Goal: Task Accomplishment & Management: Use online tool/utility

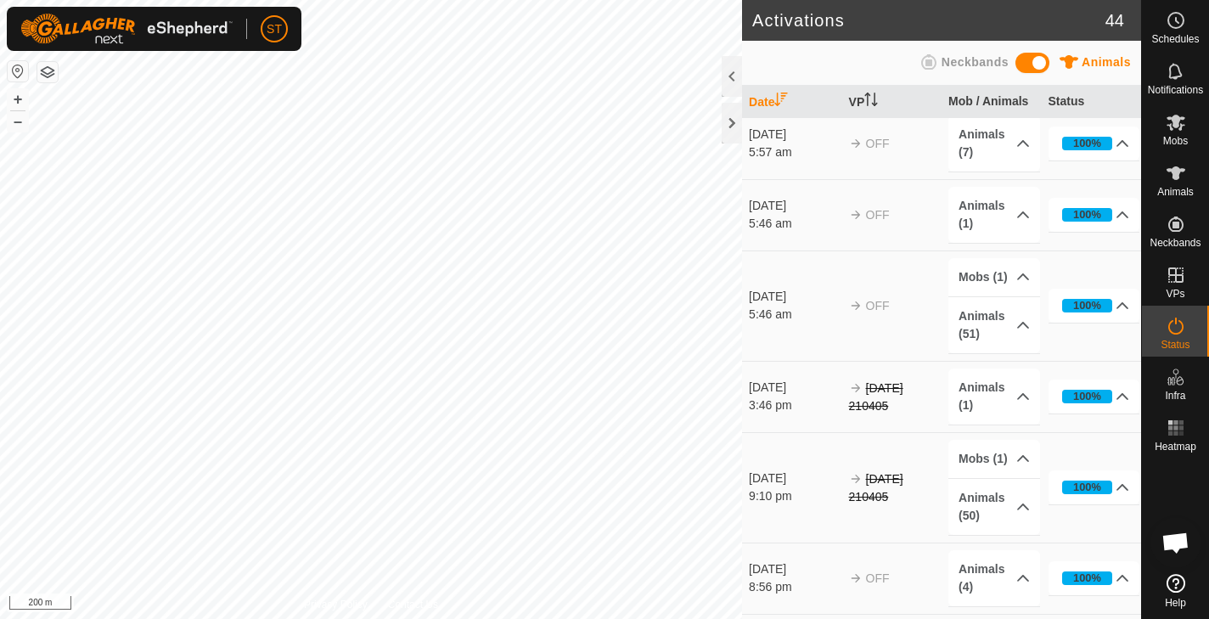
scroll to position [478, 0]
click at [735, 123] on div at bounding box center [732, 123] width 20 height 41
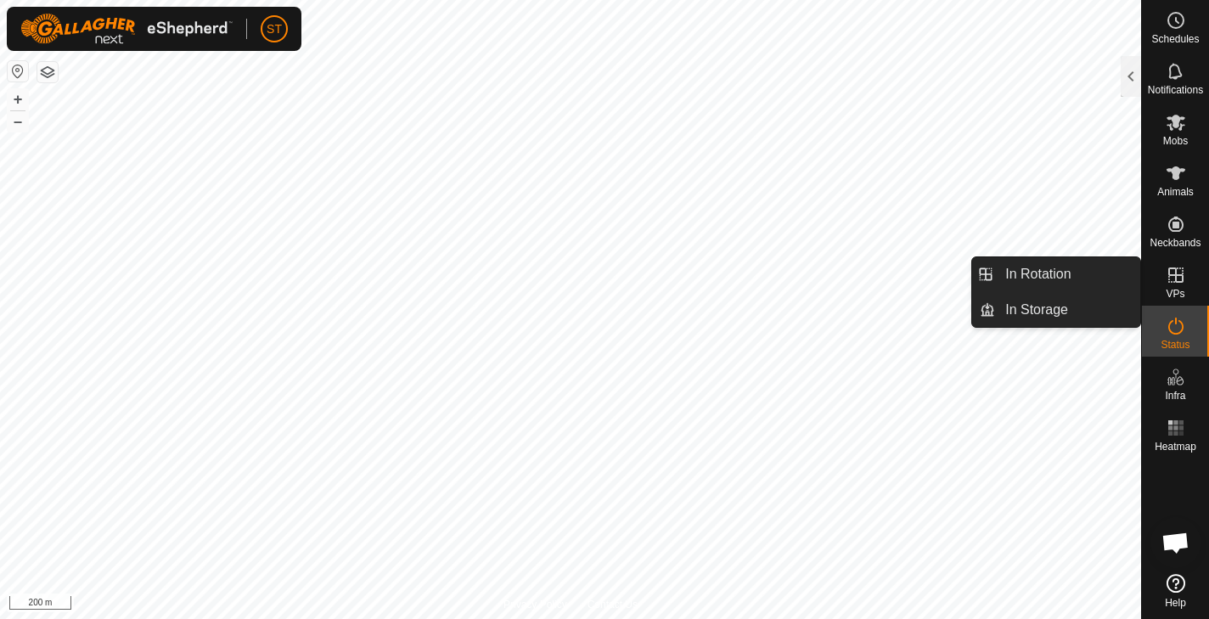
click at [1175, 273] on icon at bounding box center [1176, 275] width 20 height 20
click at [1018, 311] on link "In Storage" at bounding box center [1067, 310] width 145 height 34
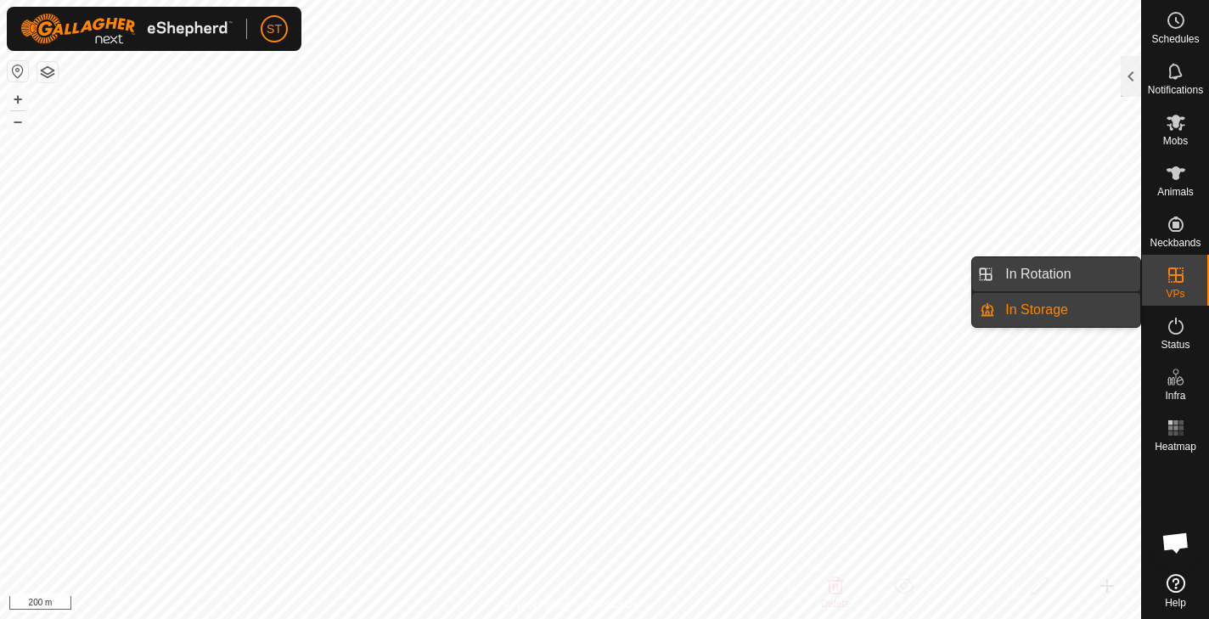
click at [1047, 272] on link "In Rotation" at bounding box center [1067, 274] width 145 height 34
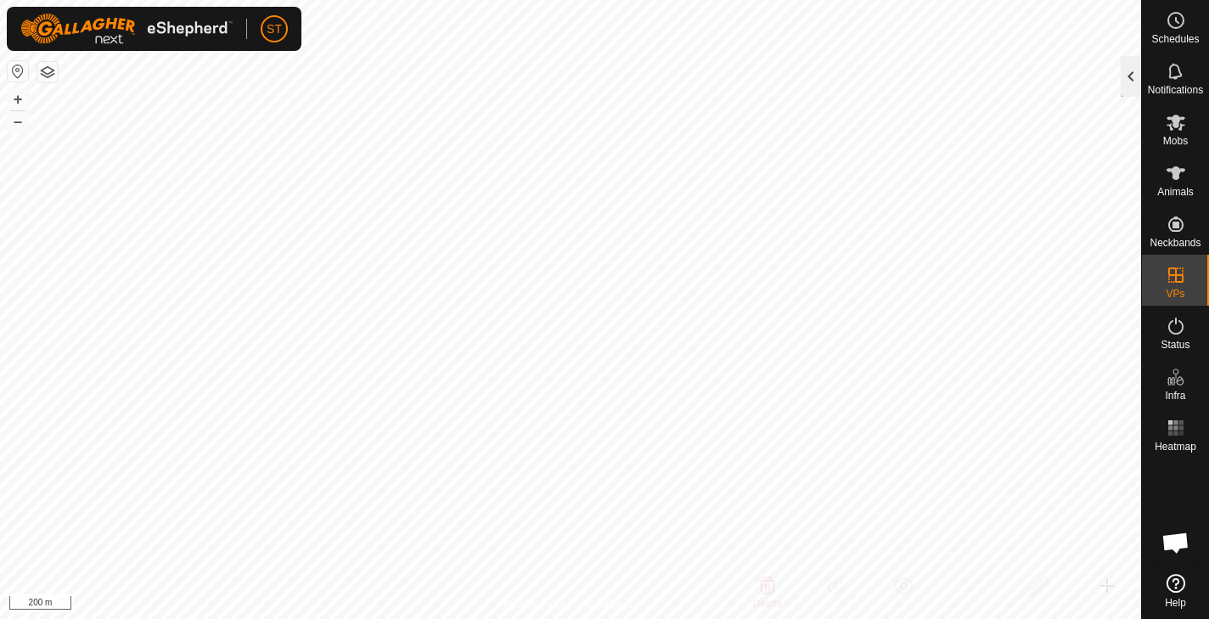
click at [1129, 77] on div at bounding box center [1131, 76] width 20 height 41
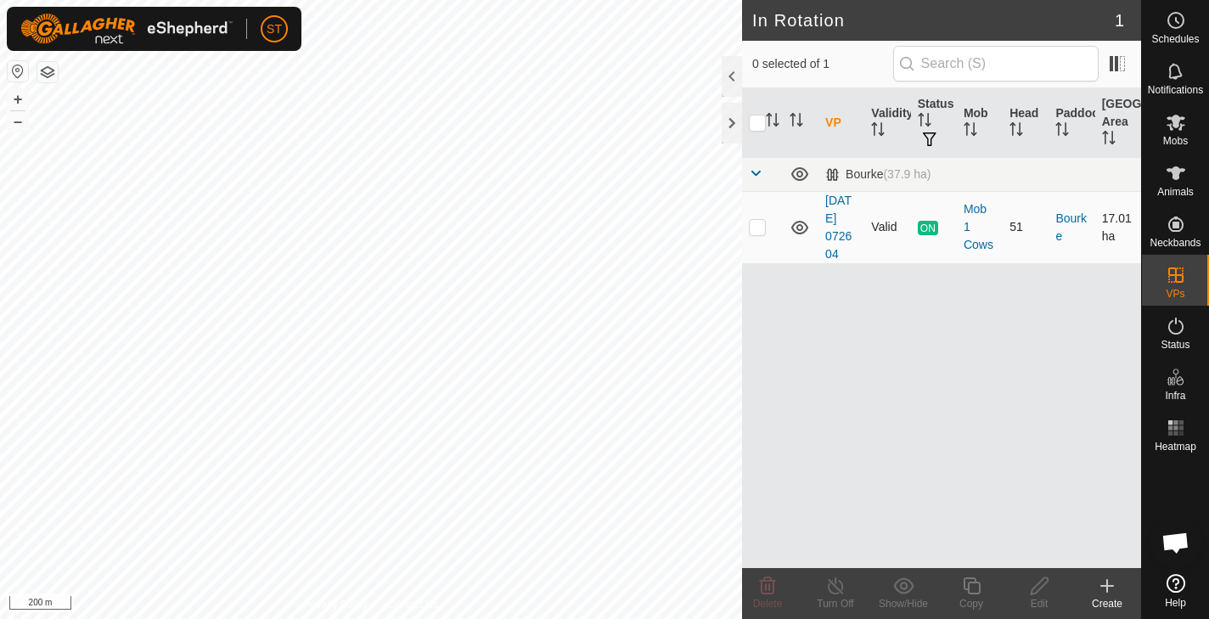
click at [758, 229] on p-checkbox at bounding box center [757, 227] width 17 height 14
checkbox input "true"
click at [976, 584] on icon at bounding box center [971, 586] width 21 height 20
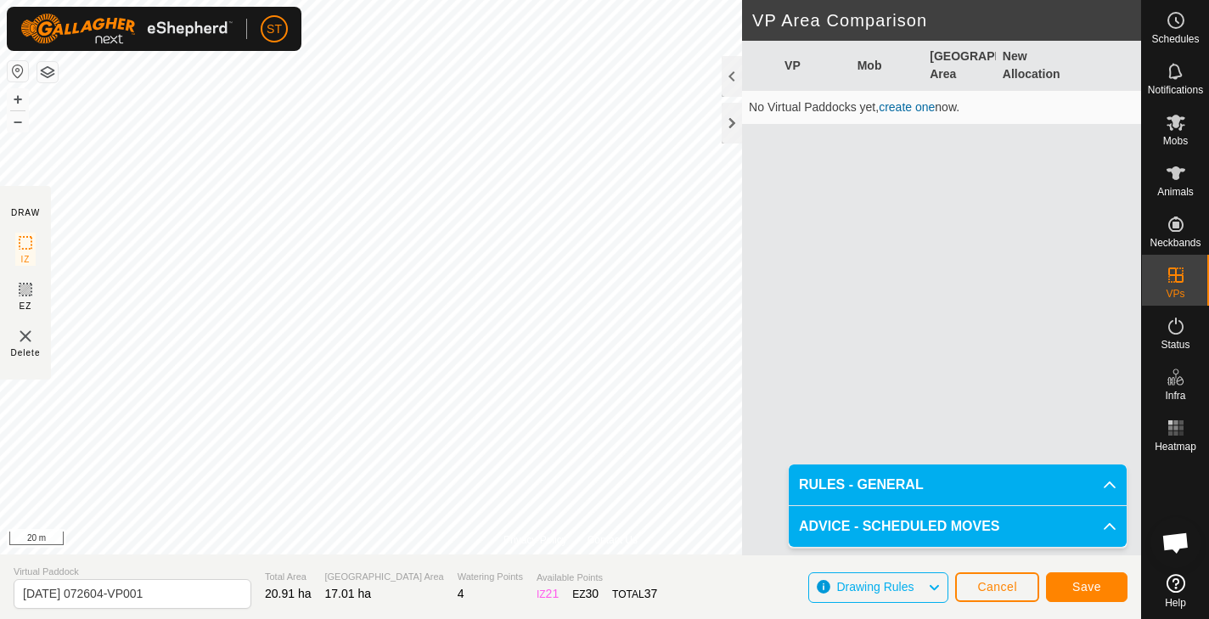
click at [1081, 583] on span "Save" at bounding box center [1087, 587] width 29 height 14
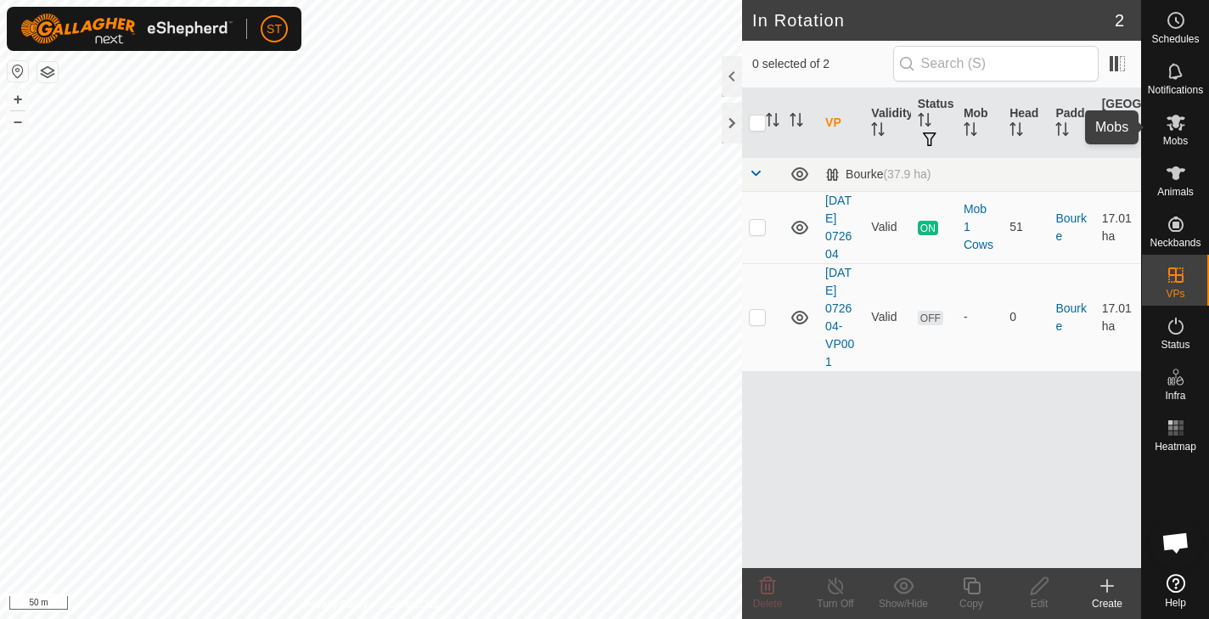
click at [1177, 125] on icon at bounding box center [1176, 123] width 19 height 16
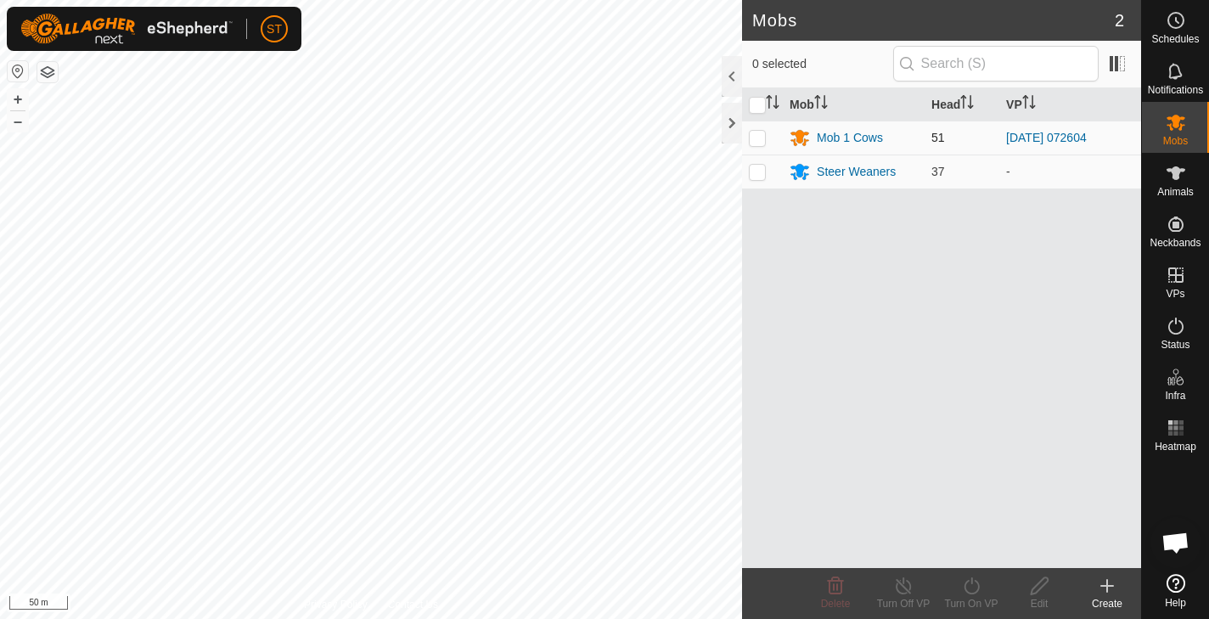
click at [754, 133] on p-checkbox at bounding box center [757, 138] width 17 height 14
checkbox input "true"
click at [970, 588] on icon at bounding box center [971, 586] width 21 height 20
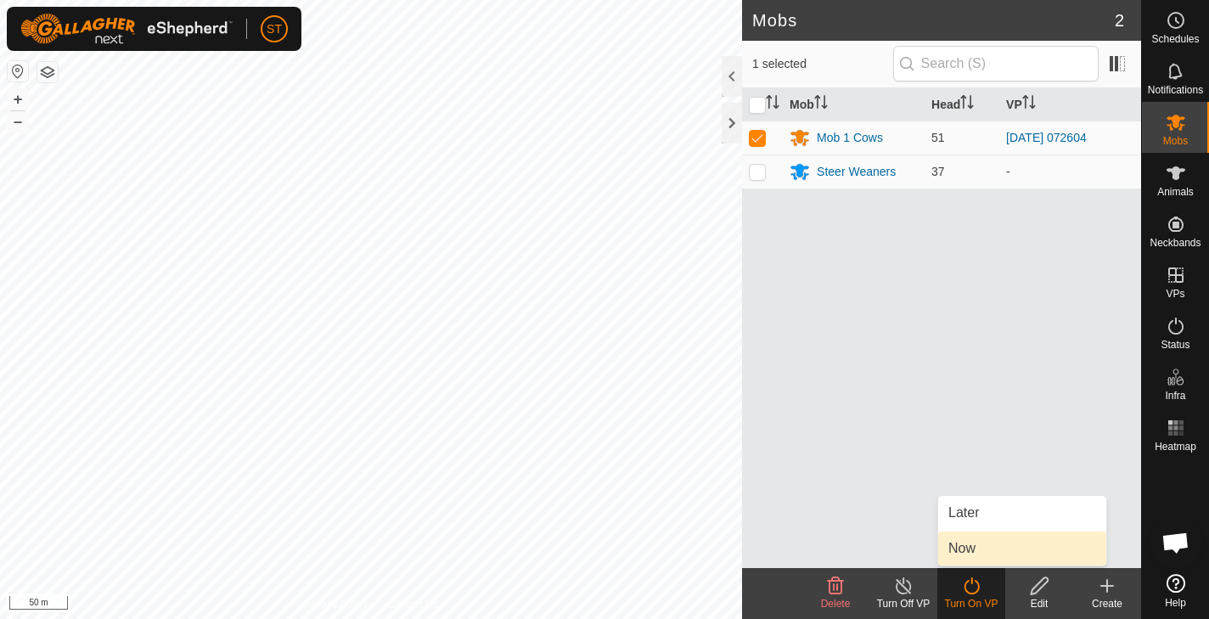
click at [961, 546] on link "Now" at bounding box center [1022, 549] width 168 height 34
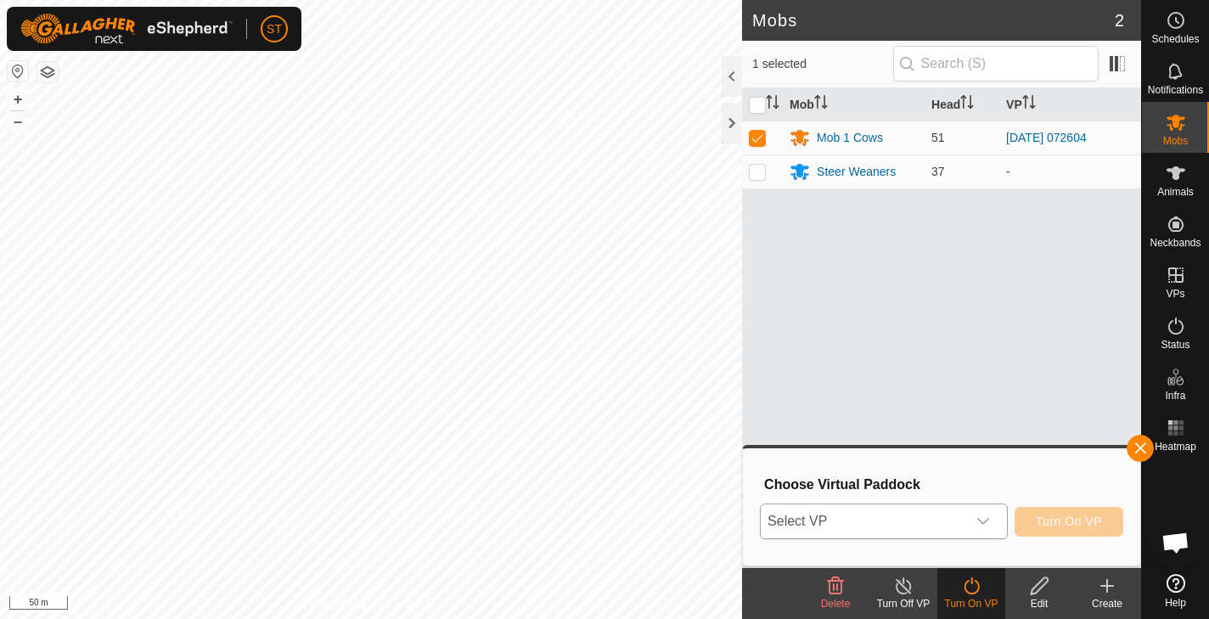
click at [985, 520] on icon "dropdown trigger" at bounding box center [984, 522] width 14 height 14
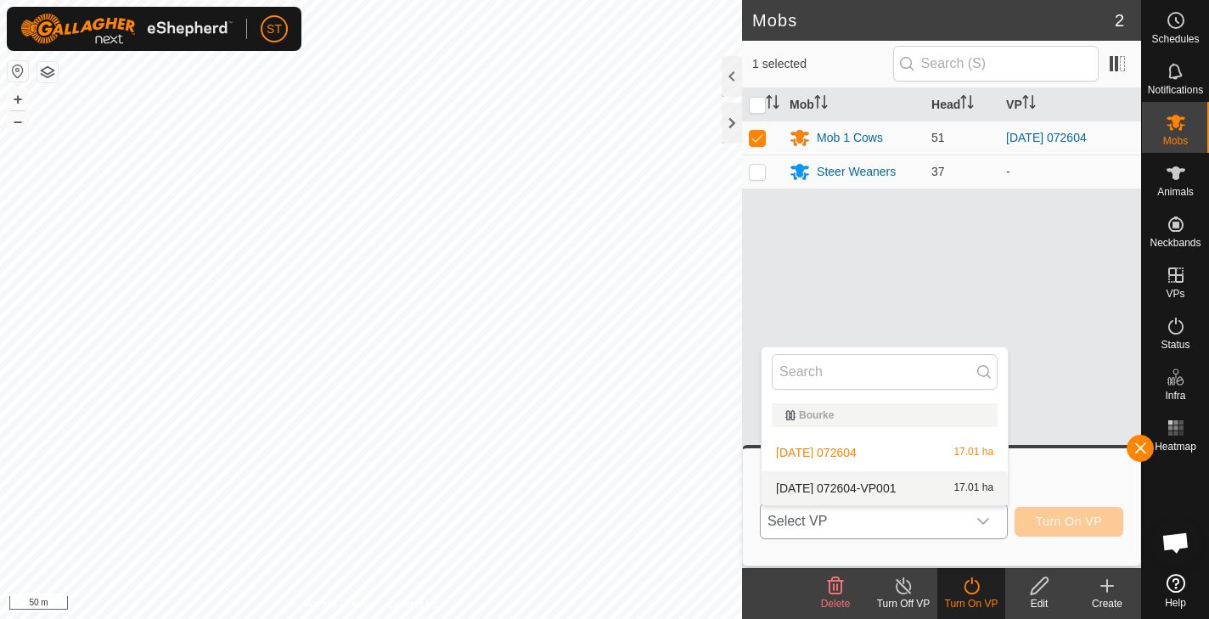
click at [777, 487] on li "[DATE] 072604-VP001 17.01 ha" at bounding box center [885, 488] width 246 height 34
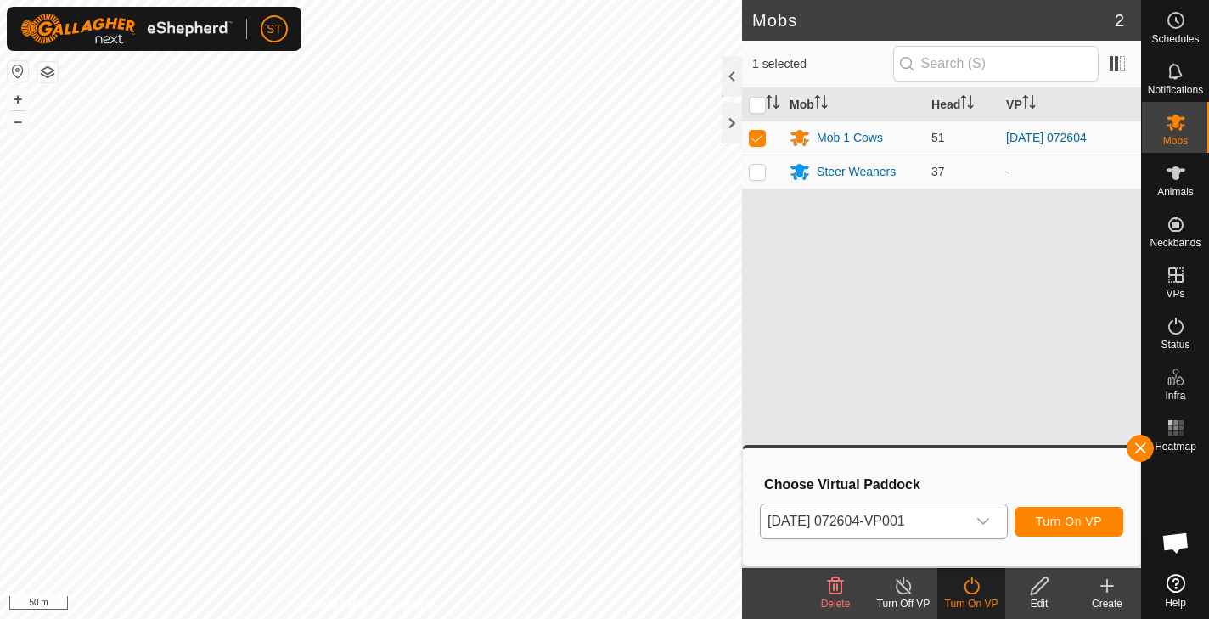
click at [1074, 523] on span "Turn On VP" at bounding box center [1069, 522] width 66 height 14
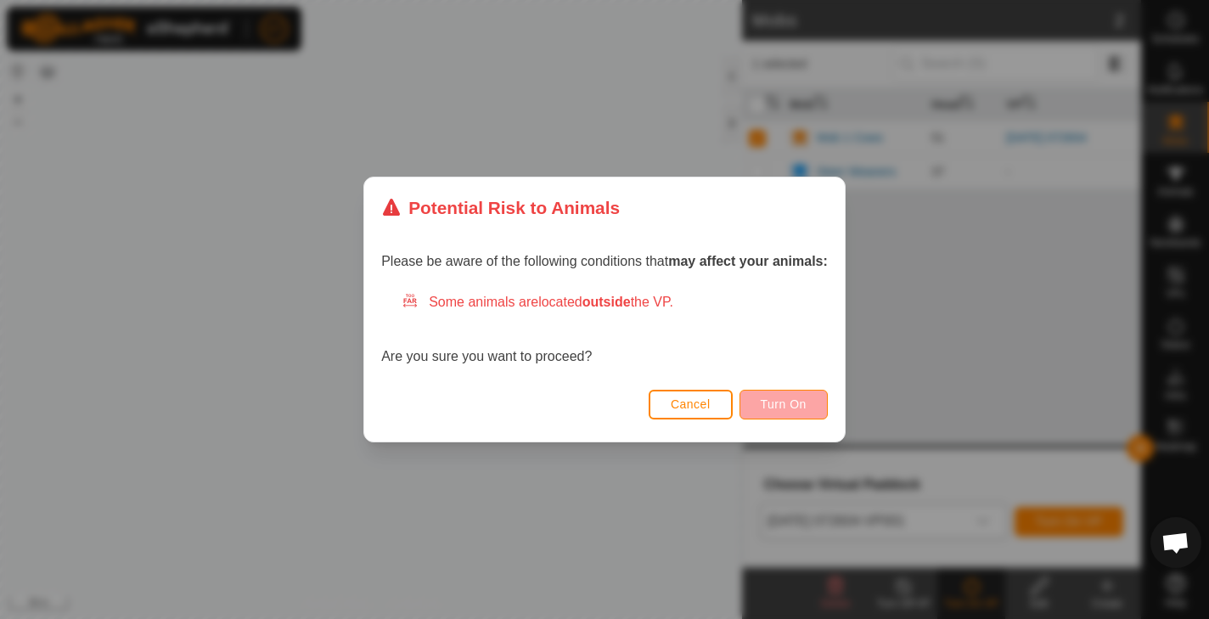
click at [789, 407] on span "Turn On" at bounding box center [784, 404] width 46 height 14
